Goal: Information Seeking & Learning: Learn about a topic

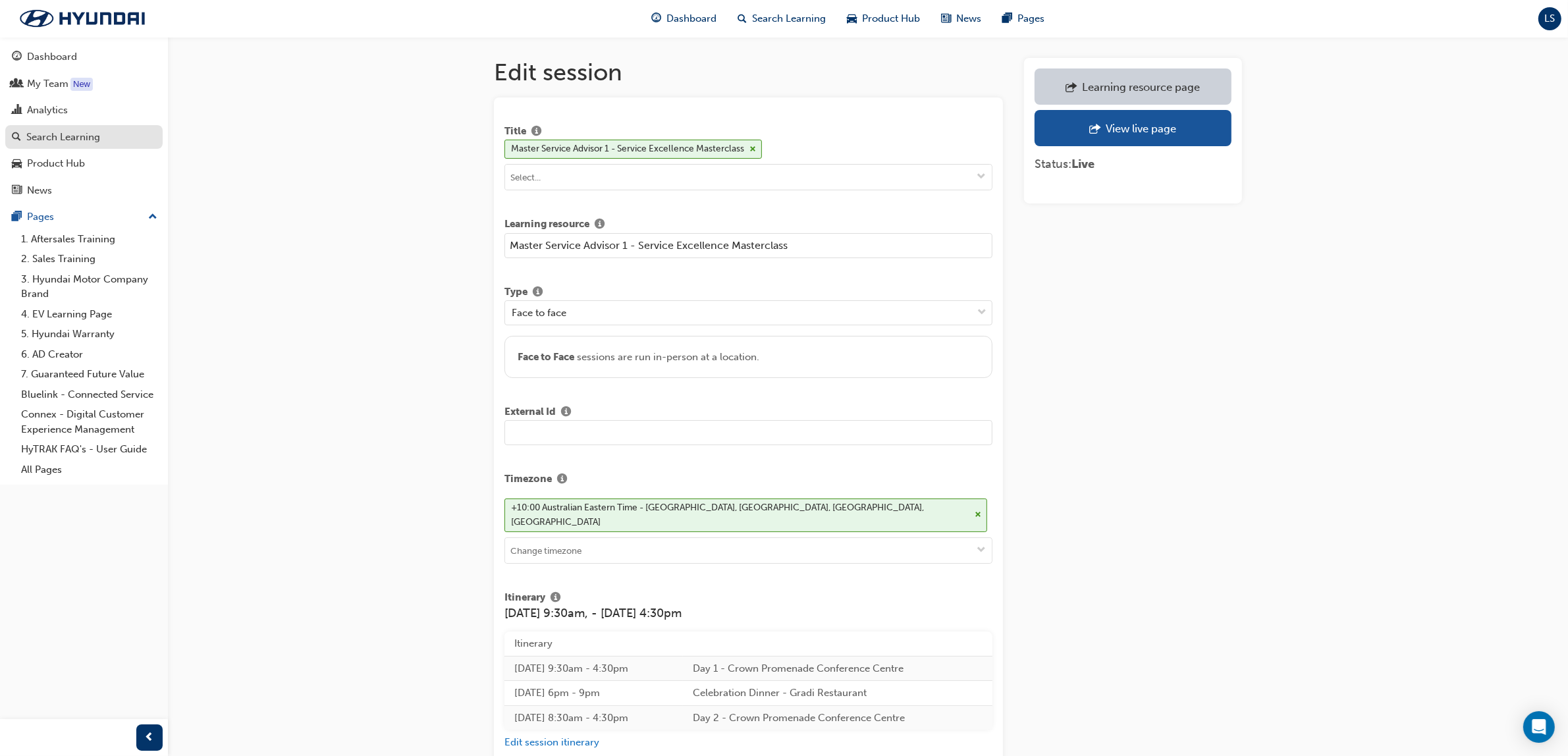
click at [71, 146] on link "Search Learning" at bounding box center [84, 137] width 158 height 24
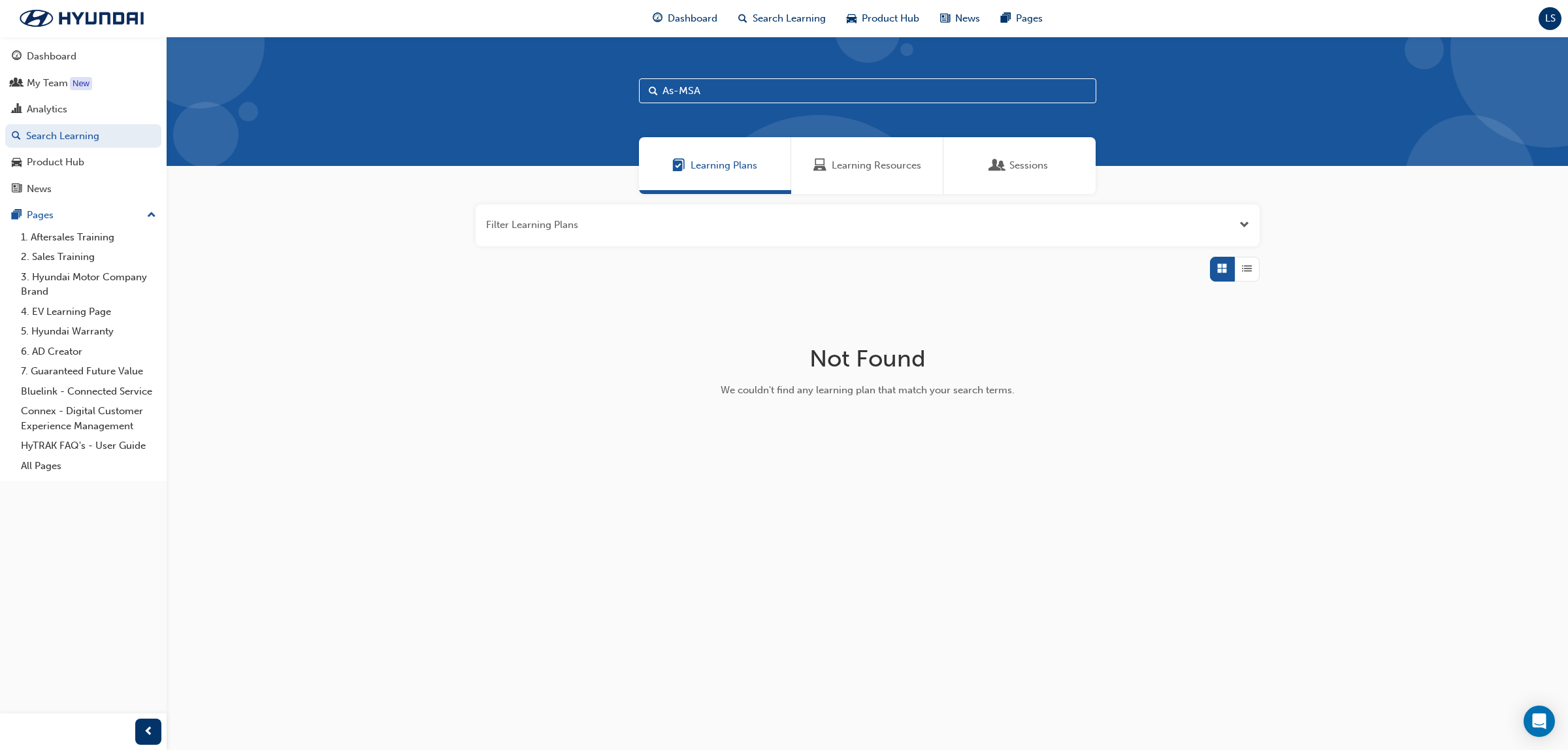
click at [875, 154] on div "Learning Resources" at bounding box center [868, 166] width 152 height 57
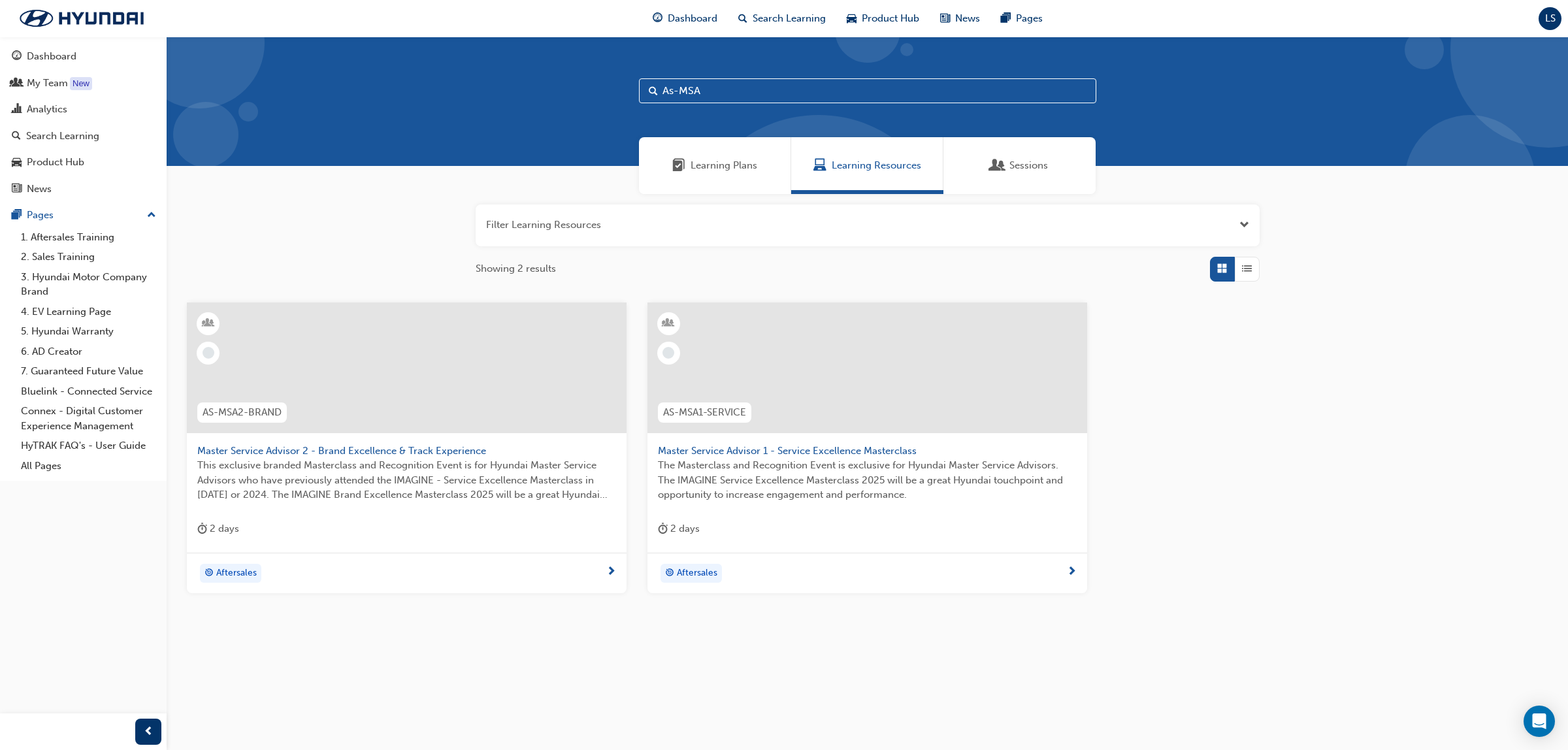
click at [843, 466] on span "The Masterclass and Recognition Event is exclusive for Hyundai Master Service A…" at bounding box center [868, 480] width 419 height 44
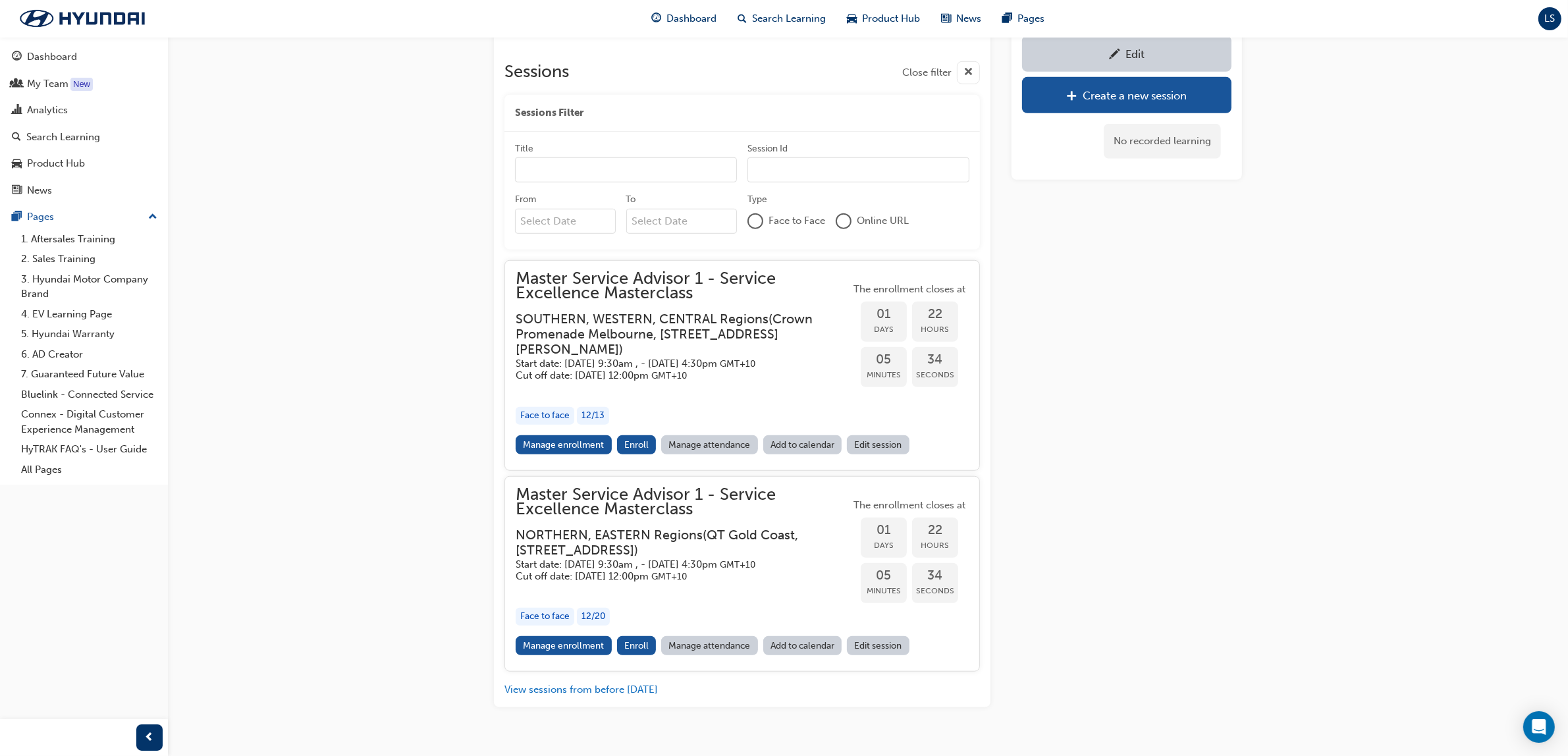
scroll to position [1161, 0]
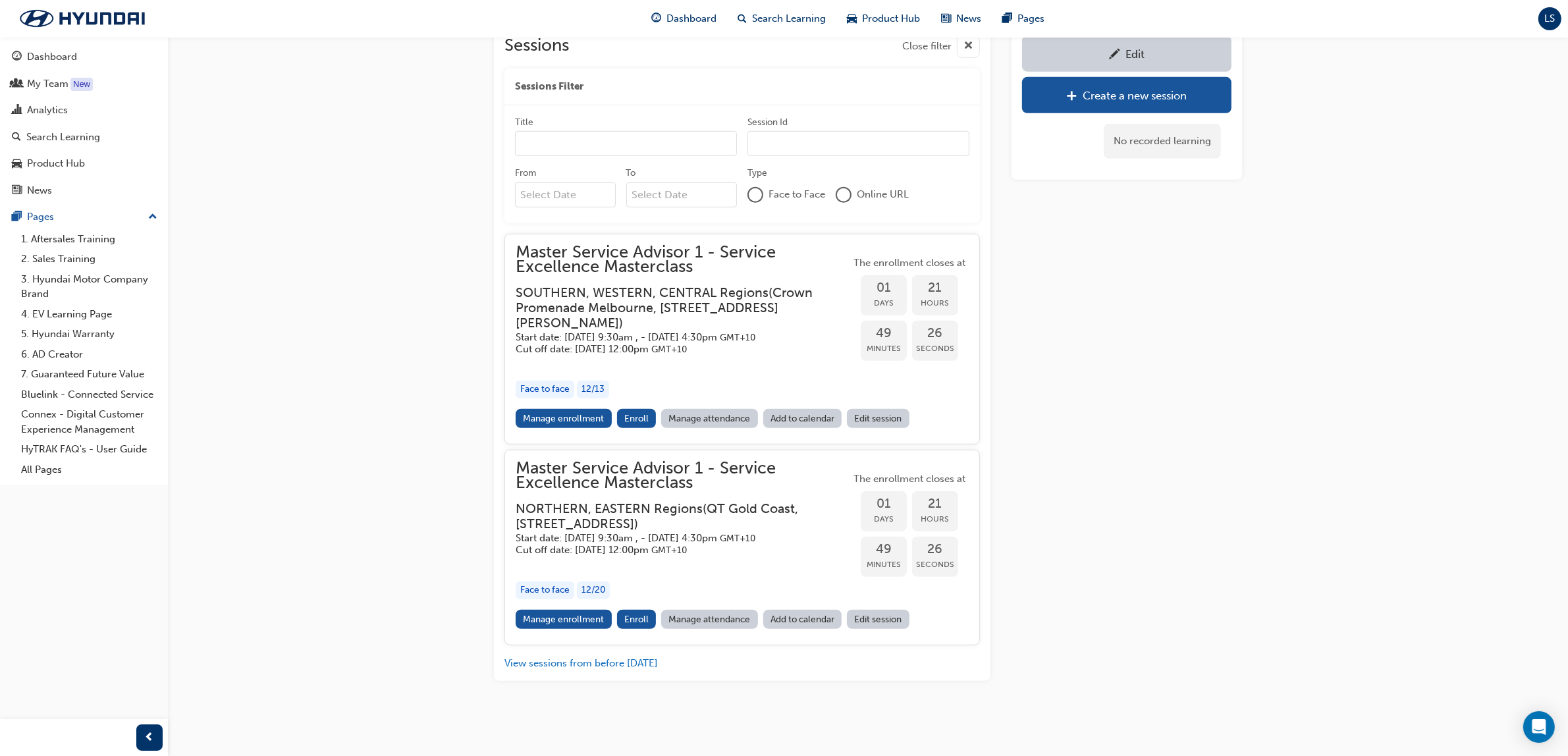
click at [685, 343] on h5 "Cut off date: [DATE] 12:00pm GMT+10" at bounding box center [672, 349] width 313 height 13
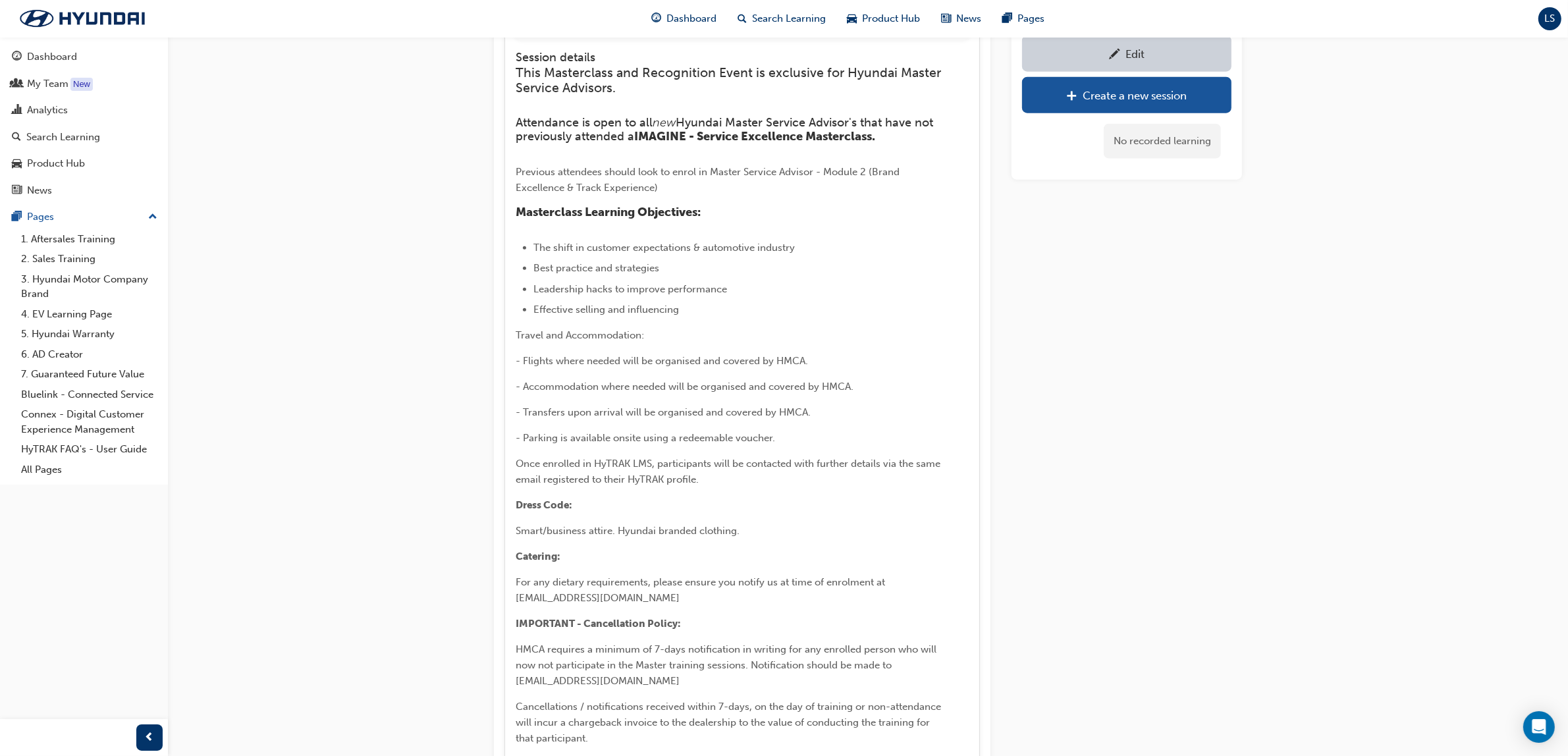
scroll to position [1901, 0]
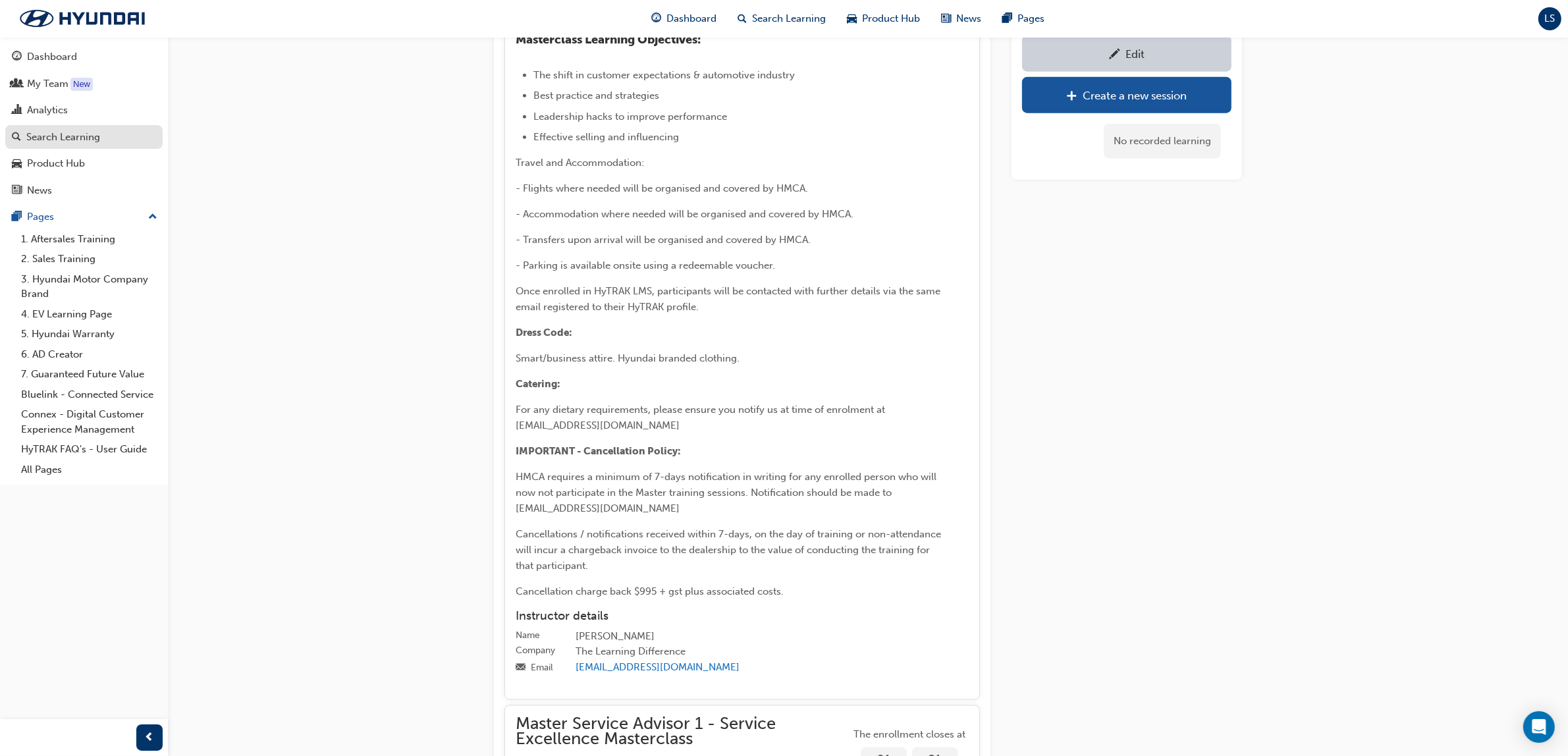
click at [59, 126] on link "Search Learning" at bounding box center [84, 137] width 158 height 24
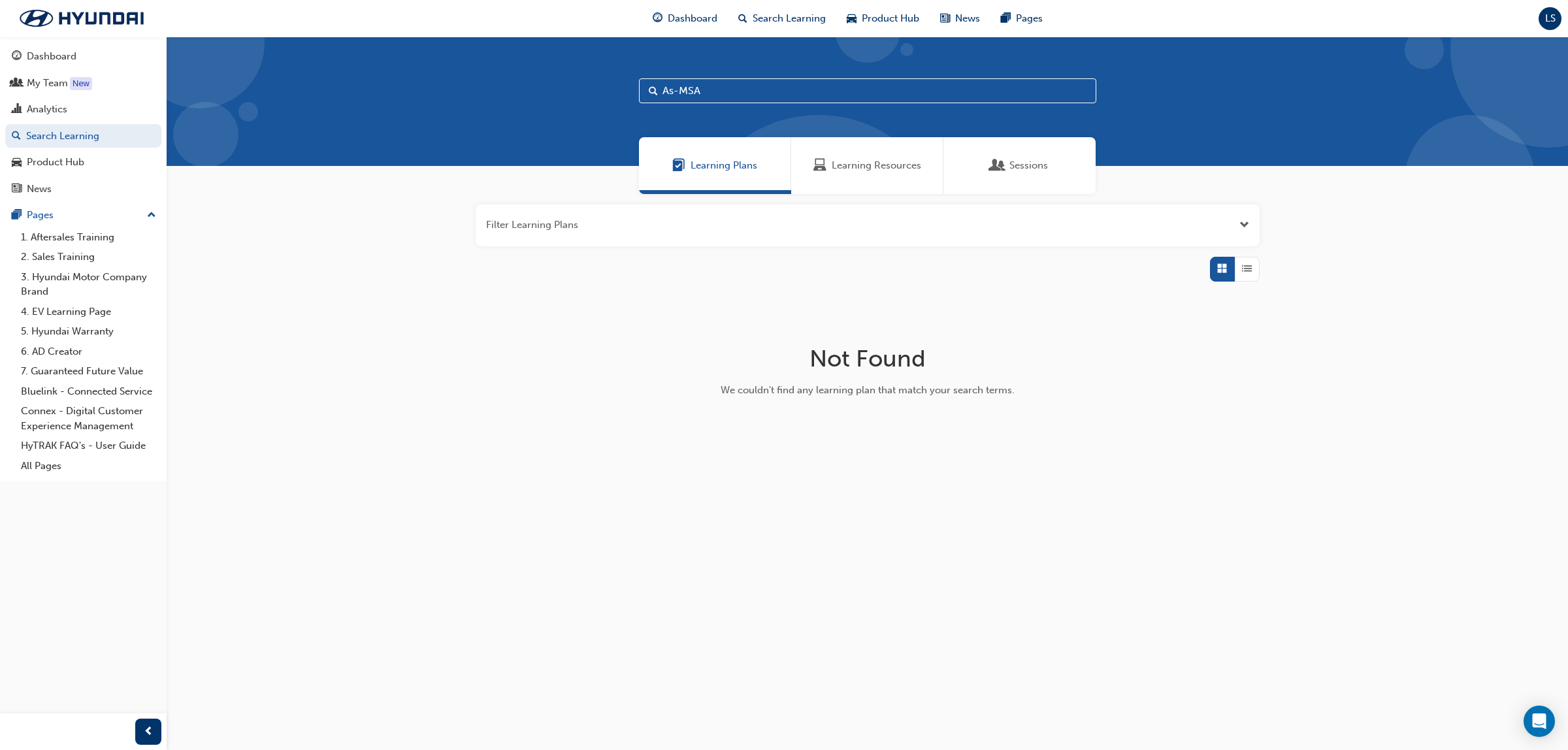
click at [840, 161] on span "Learning Resources" at bounding box center [876, 166] width 89 height 15
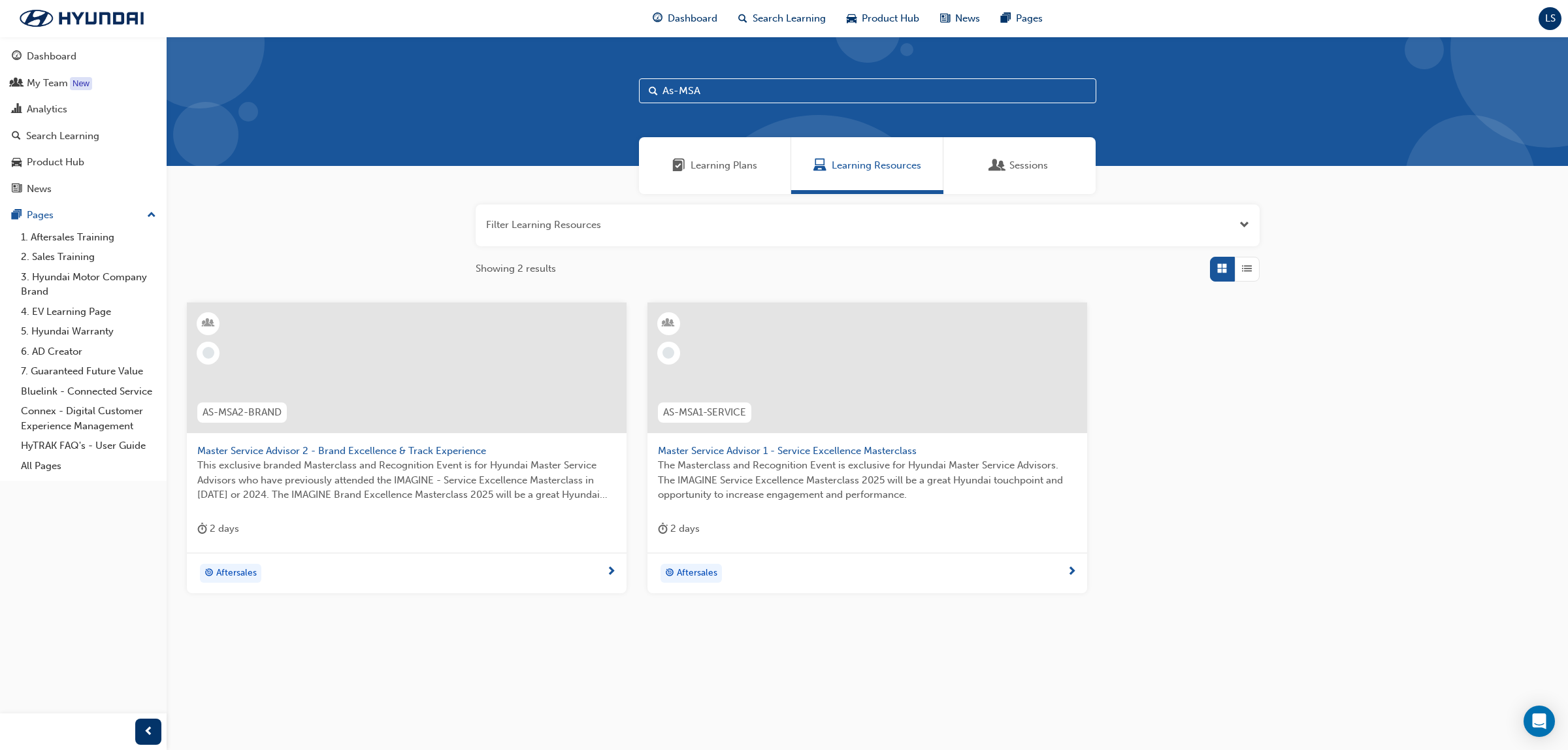
click at [786, 464] on span "The Masterclass and Recognition Event is exclusive for Hyundai Master Service A…" at bounding box center [868, 480] width 419 height 44
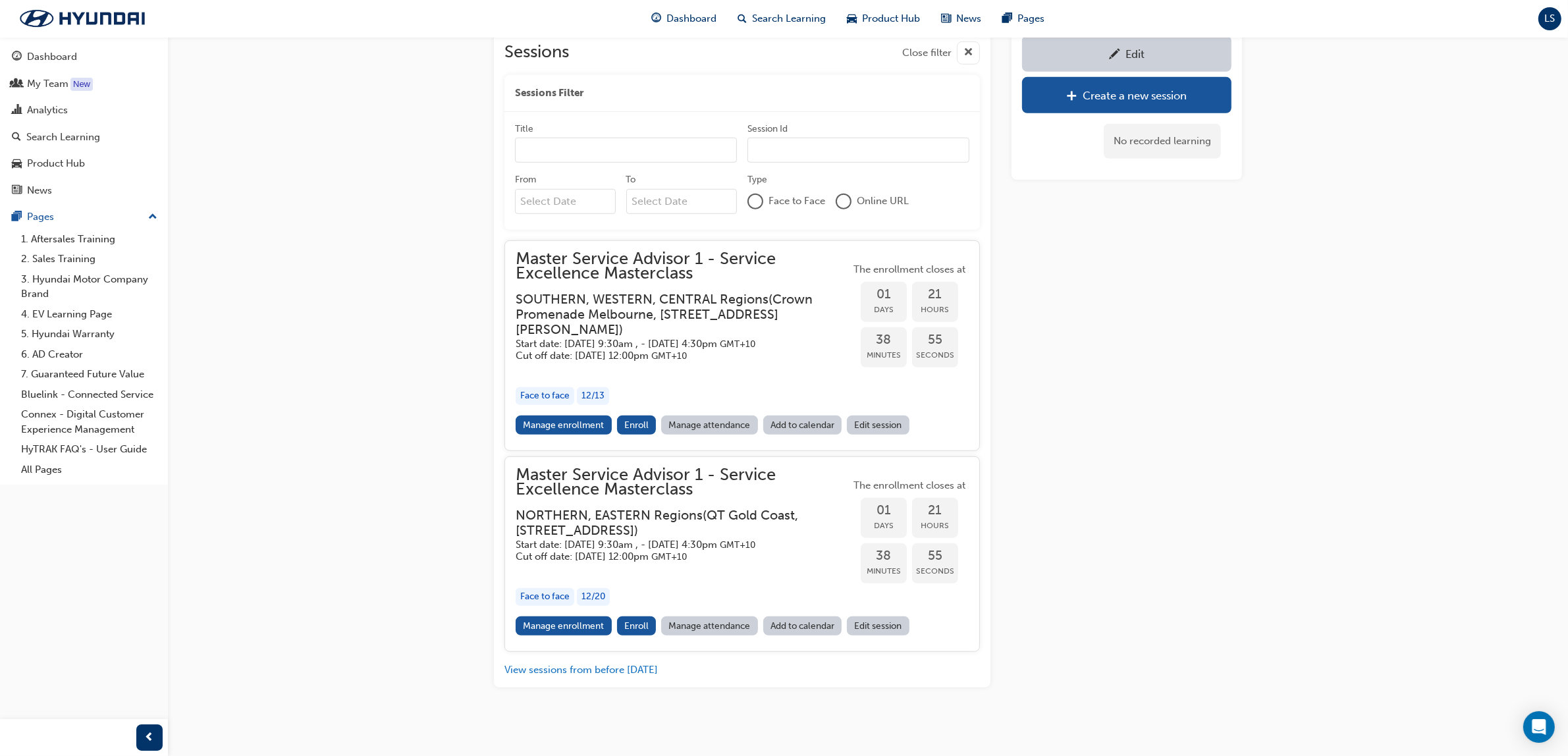
scroll to position [1161, 0]
